Goal: Information Seeking & Learning: Learn about a topic

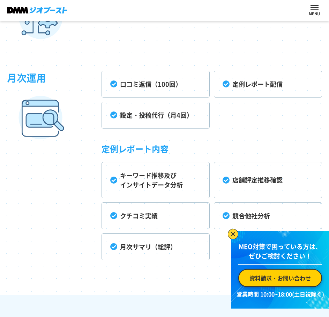
drag, startPoint x: 98, startPoint y: 186, endPoint x: 88, endPoint y: 237, distance: 51.9
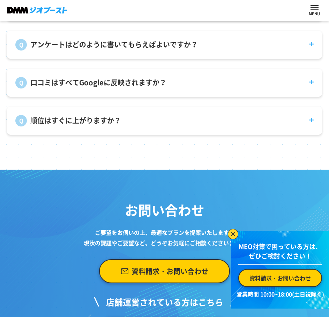
scroll to position [2589, 0]
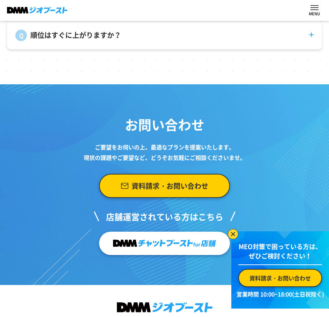
click at [232, 234] on img at bounding box center [233, 234] width 10 height 10
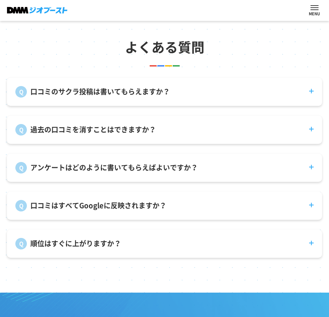
drag, startPoint x: 252, startPoint y: 219, endPoint x: 230, endPoint y: 166, distance: 57.8
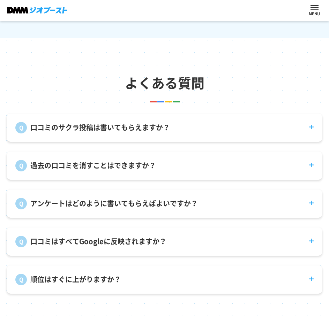
click at [119, 133] on dt "口コミのサクラ投稿は書いてもらえますか？" at bounding box center [164, 124] width 315 height 20
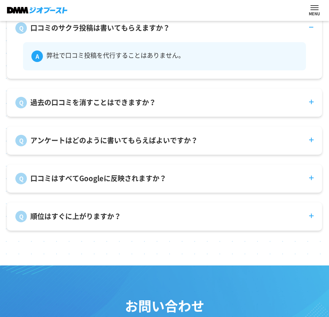
scroll to position [2450, 0]
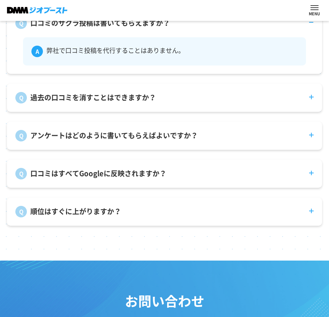
click at [124, 112] on div "過去の口コミを消すことはできますか？ 投稿者自身が削除する必要があります。" at bounding box center [164, 98] width 315 height 28
click at [142, 103] on p "過去の口コミを消すことはできますか？" at bounding box center [92, 97] width 125 height 10
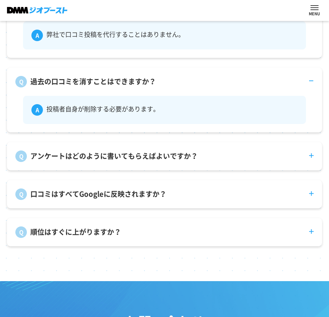
scroll to position [2554, 0]
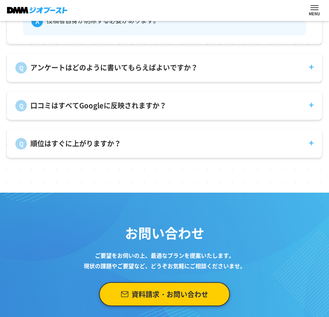
click at [136, 82] on div "アンケートはどのように書いてもらえばよいですか？ 来店後に積極的にご案内いただくことで回答率が上がります。インセンティブを付ける事例もございます。" at bounding box center [164, 68] width 315 height 28
click at [169, 82] on div "アンケートはどのように書いてもらえばよいですか？ 来店後に積極的にご案内いただくことで回答率が上がります。インセンティブを付ける事例もございます。" at bounding box center [164, 68] width 315 height 28
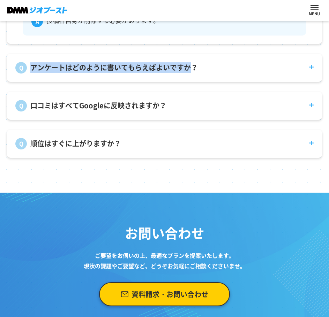
drag, startPoint x: 193, startPoint y: 79, endPoint x: 199, endPoint y: 79, distance: 5.9
click at [193, 79] on div "アンケートはどのように書いてもらえばよいですか？ 来店後に積極的にご案内いただくことで回答率が上がります。インセンティブを付ける事例もございます。" at bounding box center [164, 68] width 315 height 28
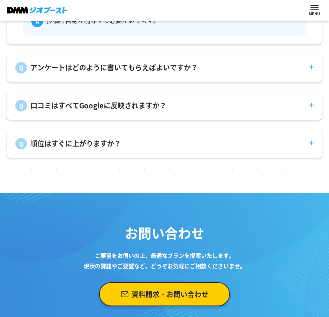
click at [246, 74] on dt "アンケートはどのように書いてもらえばよいですか？" at bounding box center [164, 64] width 315 height 20
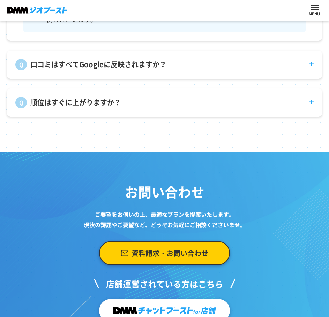
scroll to position [2753, 0]
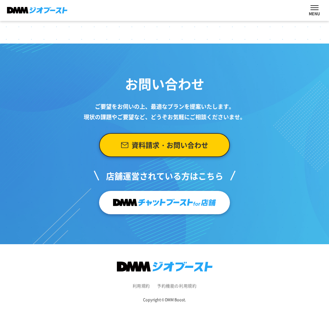
click at [169, 287] on link "予約機能の利用規約" at bounding box center [176, 286] width 39 height 6
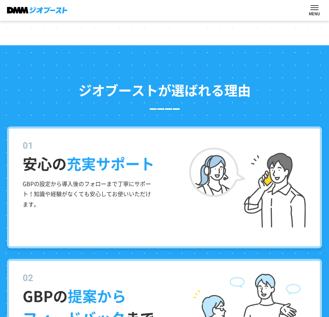
scroll to position [0, 0]
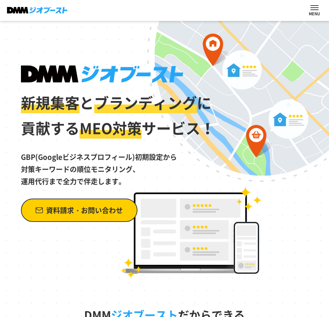
drag, startPoint x: 271, startPoint y: 163, endPoint x: 264, endPoint y: 32, distance: 131.5
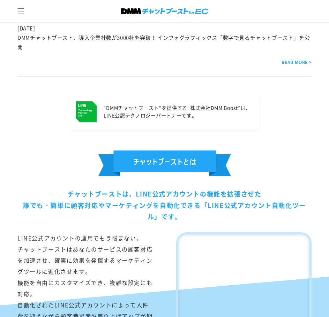
drag, startPoint x: 176, startPoint y: 156, endPoint x: 167, endPoint y: 210, distance: 54.6
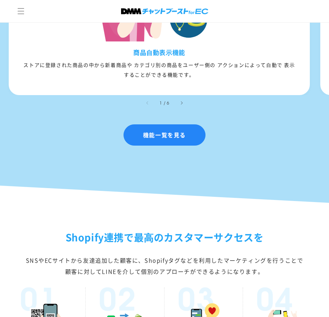
drag, startPoint x: 151, startPoint y: 127, endPoint x: 137, endPoint y: 252, distance: 125.8
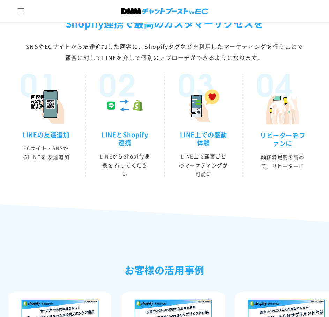
drag, startPoint x: 108, startPoint y: 226, endPoint x: 94, endPoint y: 105, distance: 121.8
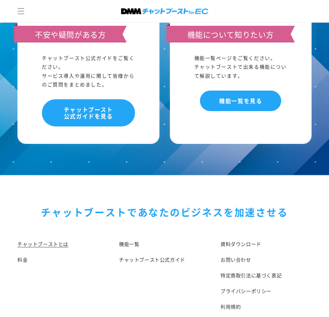
scroll to position [3439, 0]
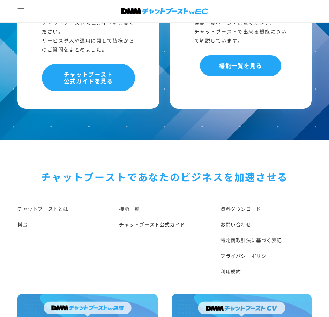
drag, startPoint x: 107, startPoint y: 58, endPoint x: 79, endPoint y: 263, distance: 206.4
